Goal: Information Seeking & Learning: Find specific fact

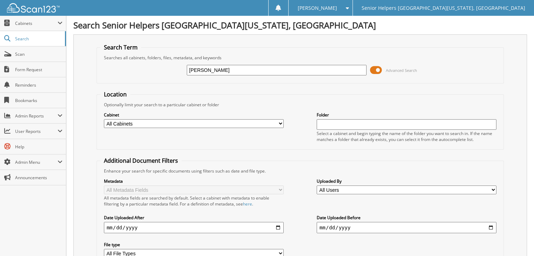
type input "[PERSON_NAME]"
drag, startPoint x: 213, startPoint y: 67, endPoint x: 173, endPoint y: 67, distance: 40.4
click at [173, 67] on div "roach Advanced Search" at bounding box center [300, 70] width 400 height 19
type input "anderson"
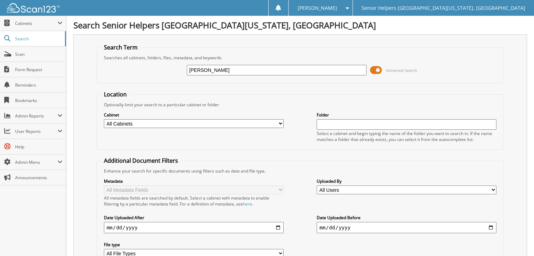
click at [334, 119] on input "text" at bounding box center [407, 124] width 180 height 11
type input "c"
type input "background check"
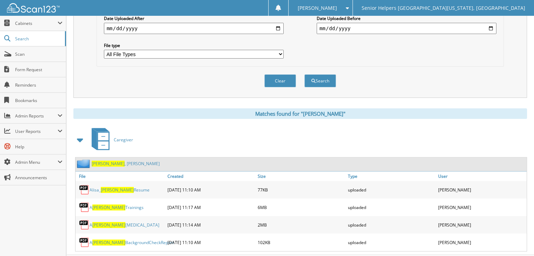
scroll to position [209, 0]
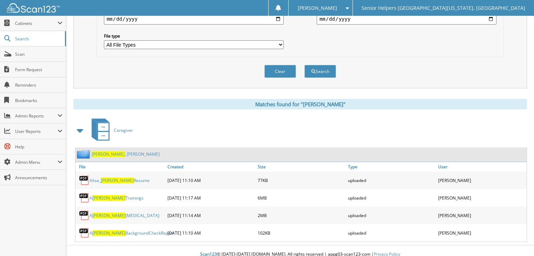
click at [146, 230] on link "A Anderson BackgroundCheckReport" at bounding box center [131, 233] width 84 height 6
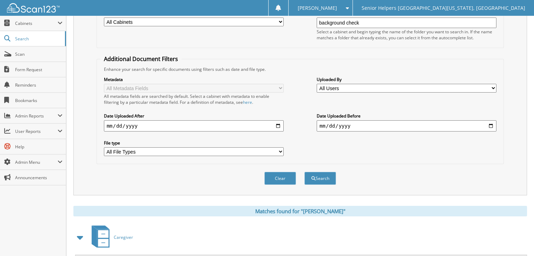
scroll to position [0, 0]
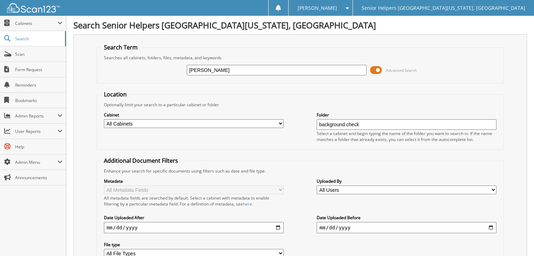
drag, startPoint x: 225, startPoint y: 69, endPoint x: 164, endPoint y: 78, distance: 61.6
click at [164, 78] on div "anderson Advanced Search" at bounding box center [300, 70] width 400 height 19
type input "wring"
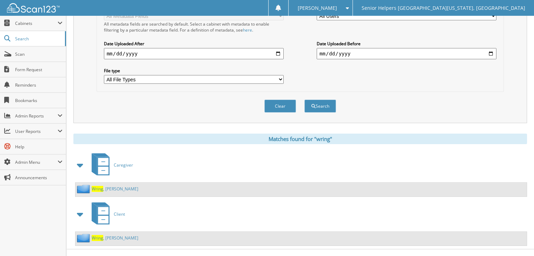
scroll to position [175, 0]
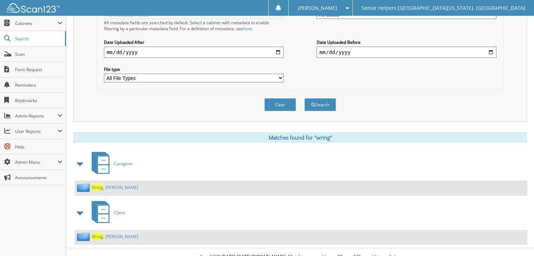
click at [105, 185] on link "[PERSON_NAME]" at bounding box center [115, 188] width 47 height 6
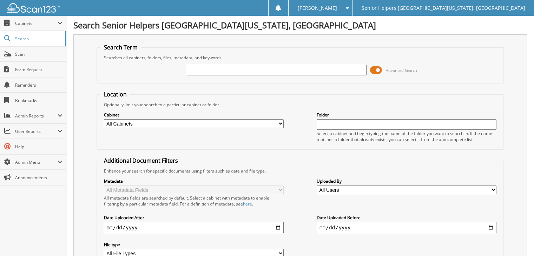
click at [113, 27] on h1 "Search Senior Helpers [GEOGRAPHIC_DATA][US_STATE], [GEOGRAPHIC_DATA]" at bounding box center [299, 25] width 453 height 12
click at [249, 71] on input "text" at bounding box center [277, 70] width 180 height 11
type input "byassee"
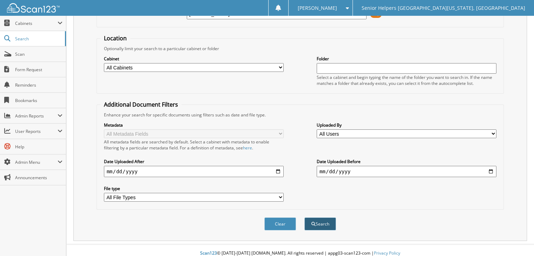
click at [326, 218] on button "Search" at bounding box center [320, 224] width 32 height 13
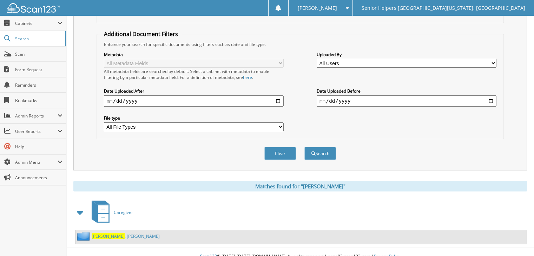
scroll to position [129, 0]
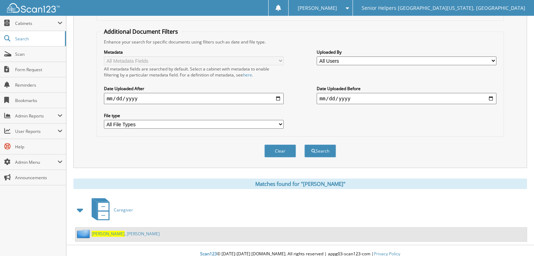
click at [115, 231] on link "[PERSON_NAME]" at bounding box center [126, 234] width 68 height 6
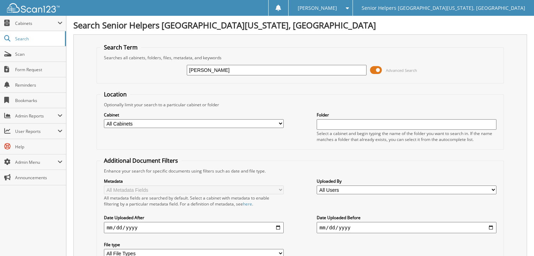
scroll to position [56, 0]
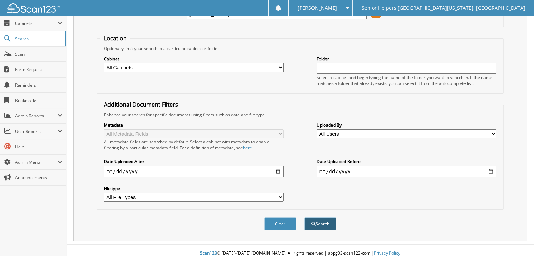
type input "[PERSON_NAME]"
click at [316, 218] on button "Search" at bounding box center [320, 224] width 32 height 13
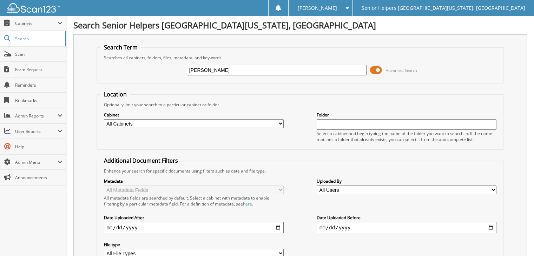
scroll to position [129, 0]
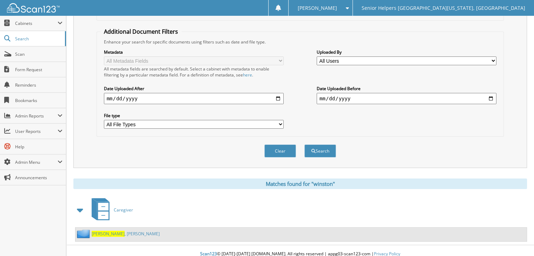
click at [115, 231] on link "[GEOGRAPHIC_DATA][PERSON_NAME]" at bounding box center [126, 234] width 68 height 6
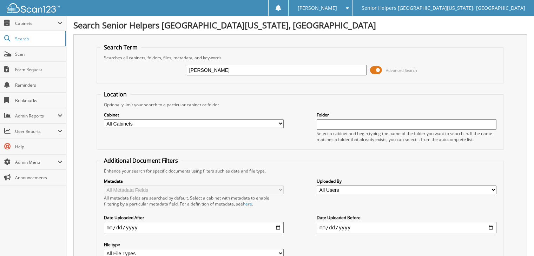
type input "[PERSON_NAME]"
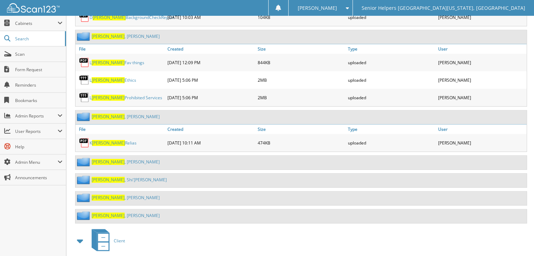
scroll to position [408, 0]
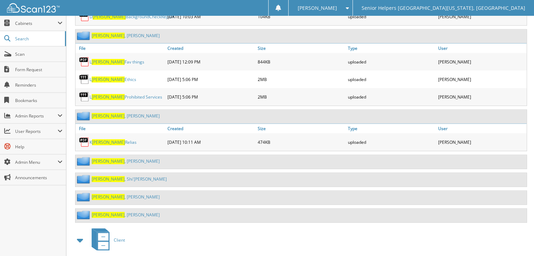
click at [111, 157] on div "Jones , Emily" at bounding box center [117, 161] width 84 height 9
click at [109, 158] on link "Jones , Emily" at bounding box center [126, 161] width 68 height 6
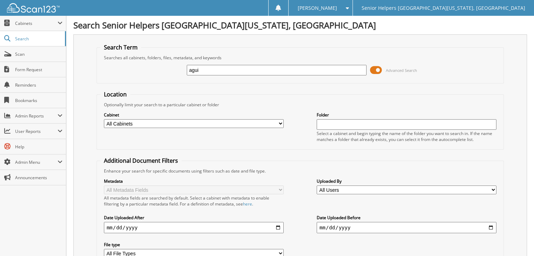
type input "[PERSON_NAME]"
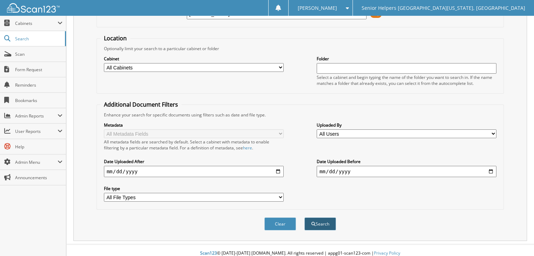
click at [324, 218] on button "Search" at bounding box center [320, 224] width 32 height 13
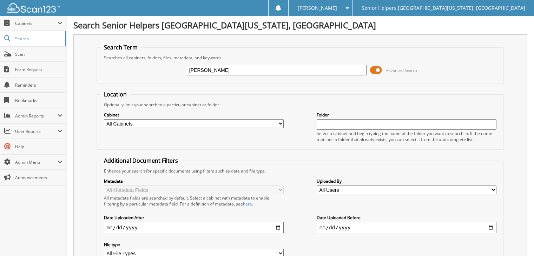
drag, startPoint x: 210, startPoint y: 68, endPoint x: 176, endPoint y: 69, distance: 33.3
click at [176, 69] on div "aguirre Advanced Search" at bounding box center [300, 70] width 400 height 19
type input "malone"
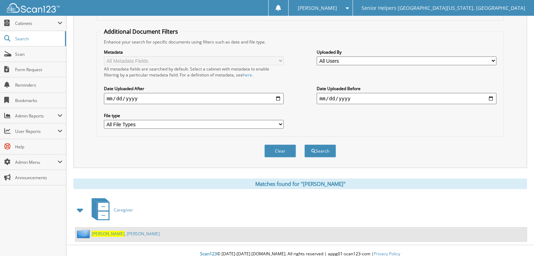
click at [116, 231] on link "Malone , Christina" at bounding box center [126, 234] width 68 height 6
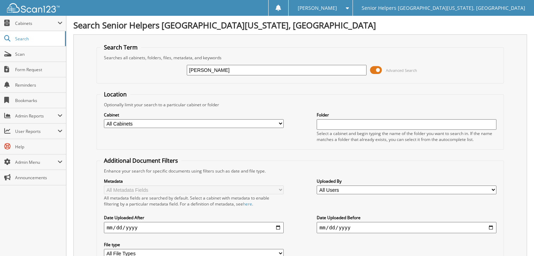
type input "[PERSON_NAME]"
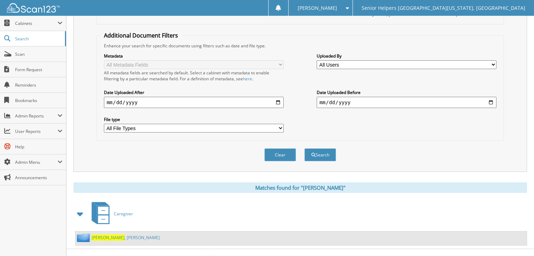
scroll to position [129, 0]
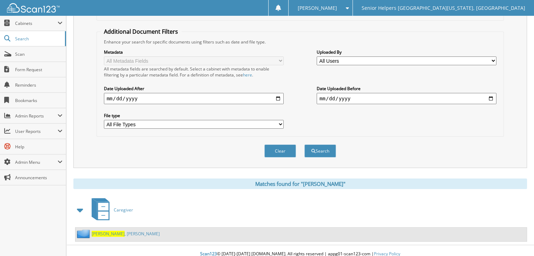
click at [113, 231] on link "Watson , Felicia" at bounding box center [126, 234] width 68 height 6
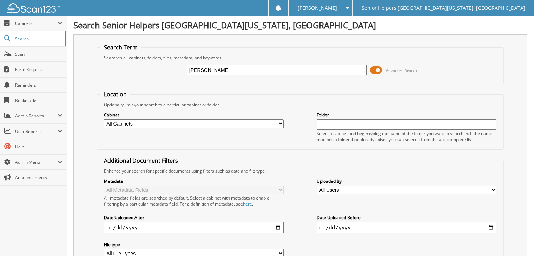
scroll to position [56, 0]
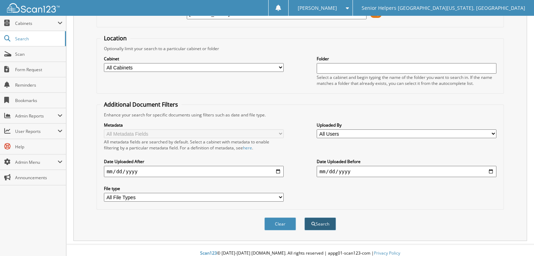
type input "irvan"
click at [319, 218] on button "Search" at bounding box center [320, 224] width 32 height 13
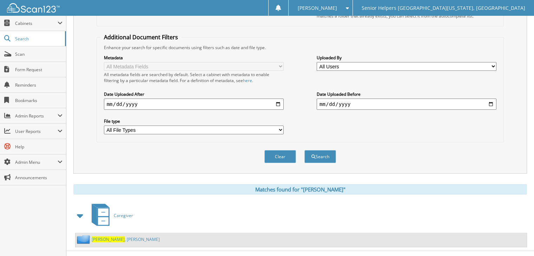
scroll to position [129, 0]
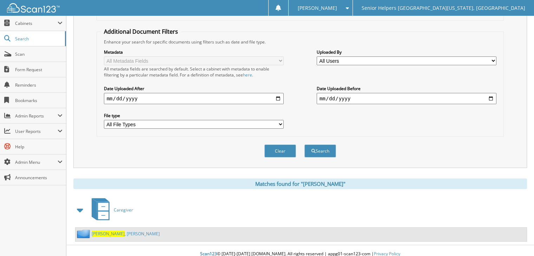
click at [100, 231] on span "Irvan" at bounding box center [108, 234] width 33 height 6
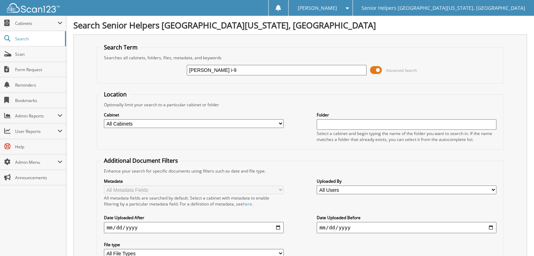
scroll to position [56, 0]
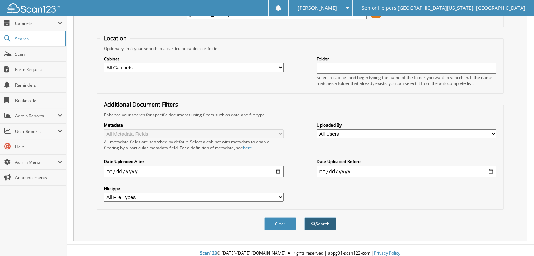
type input "[PERSON_NAME] i-9"
click at [325, 218] on button "Search" at bounding box center [320, 224] width 32 height 13
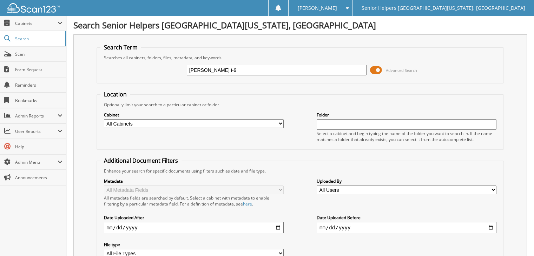
drag, startPoint x: 215, startPoint y: 71, endPoint x: 167, endPoint y: 71, distance: 48.1
click at [167, 71] on div "[PERSON_NAME] i-9 Advanced Search" at bounding box center [300, 70] width 400 height 19
type input "[PERSON_NAME]"
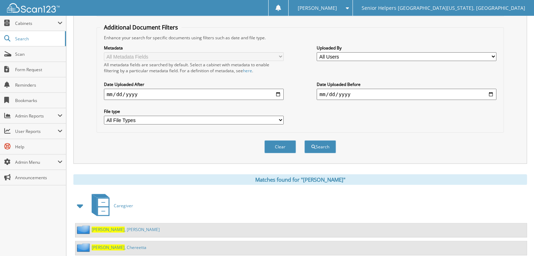
scroll to position [147, 0]
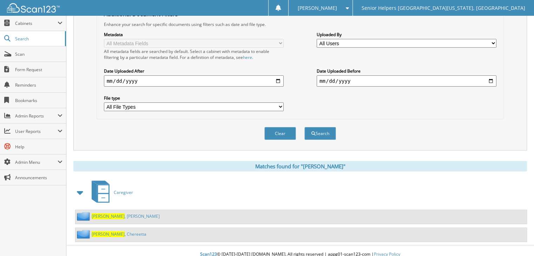
click at [112, 231] on link "[PERSON_NAME] , Chereetta" at bounding box center [119, 234] width 55 height 6
